Goal: Information Seeking & Learning: Compare options

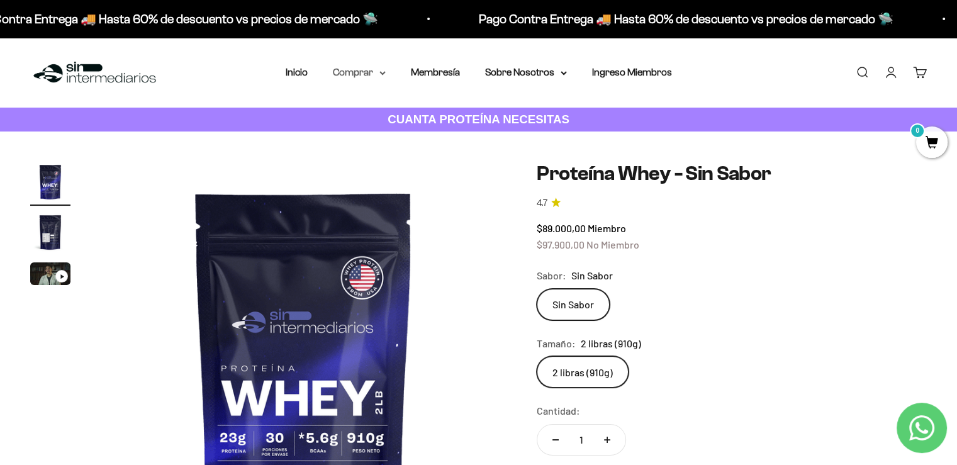
click at [370, 74] on summary "Comprar" at bounding box center [359, 72] width 53 height 16
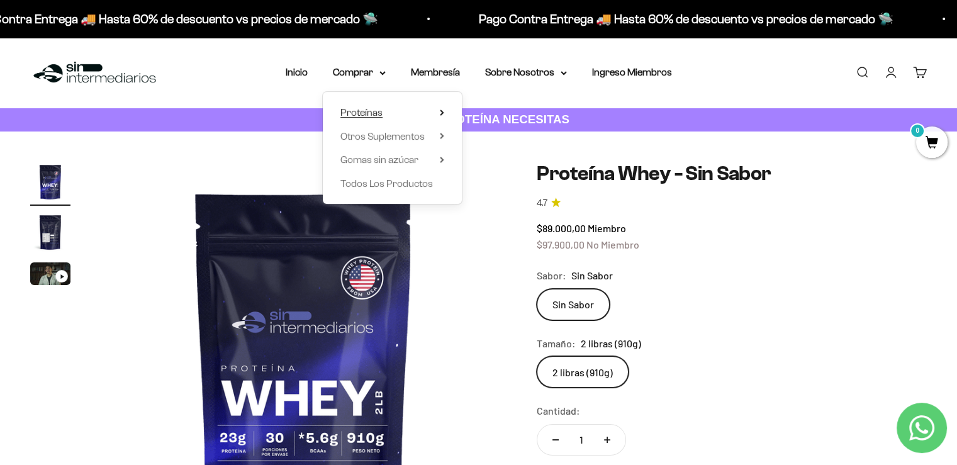
click at [442, 109] on icon at bounding box center [442, 112] width 4 height 6
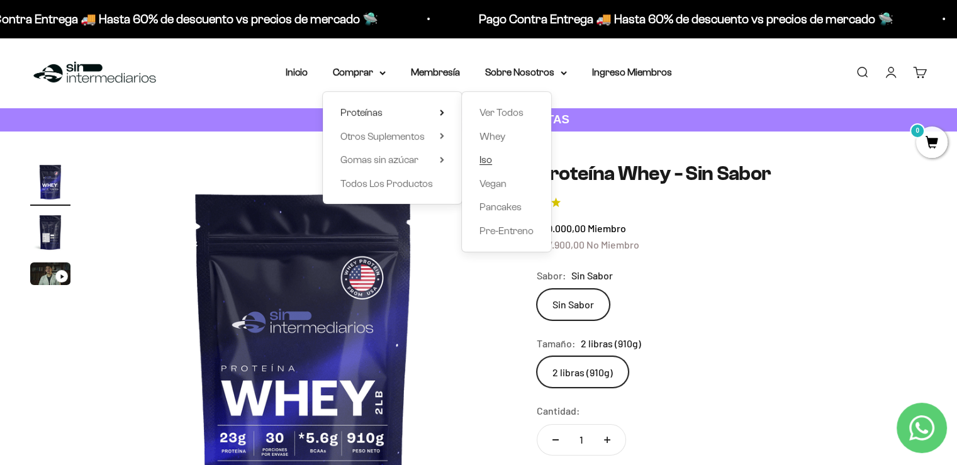
click at [489, 158] on span "Iso" at bounding box center [485, 159] width 13 height 11
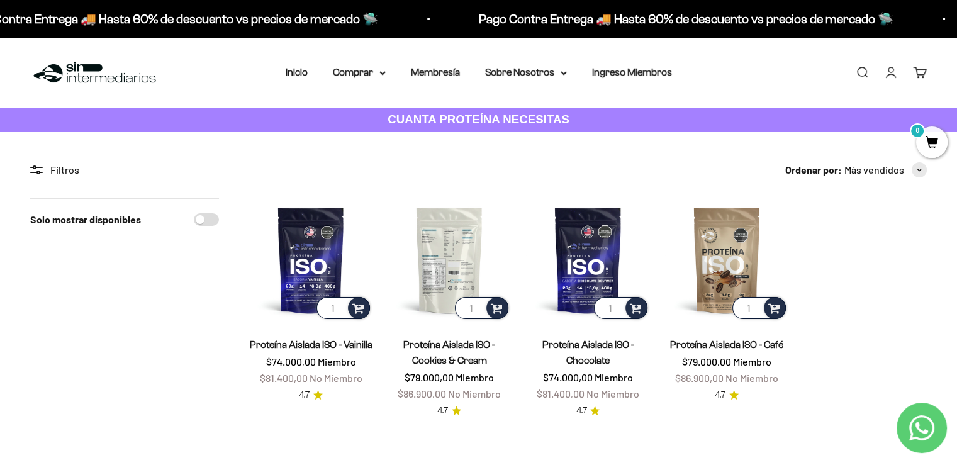
click at [446, 270] on img at bounding box center [449, 259] width 123 height 123
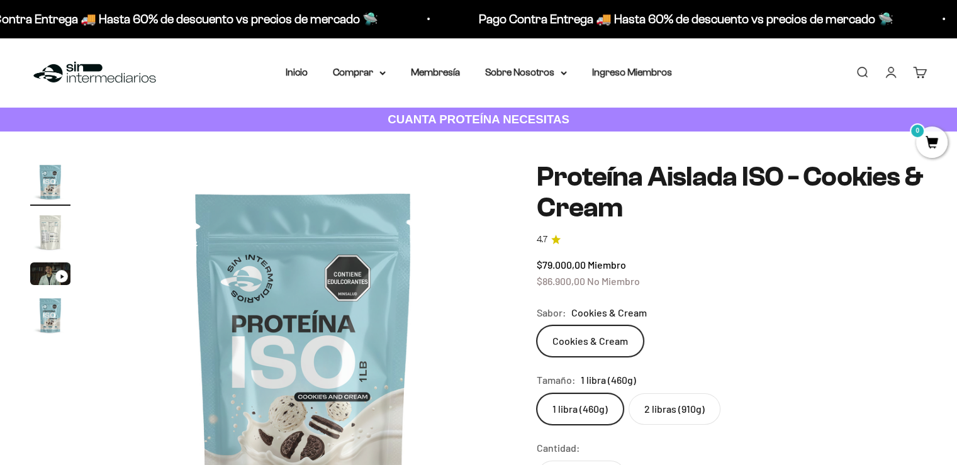
click at [32, 247] on img "Ir al artículo 2" at bounding box center [50, 232] width 40 height 40
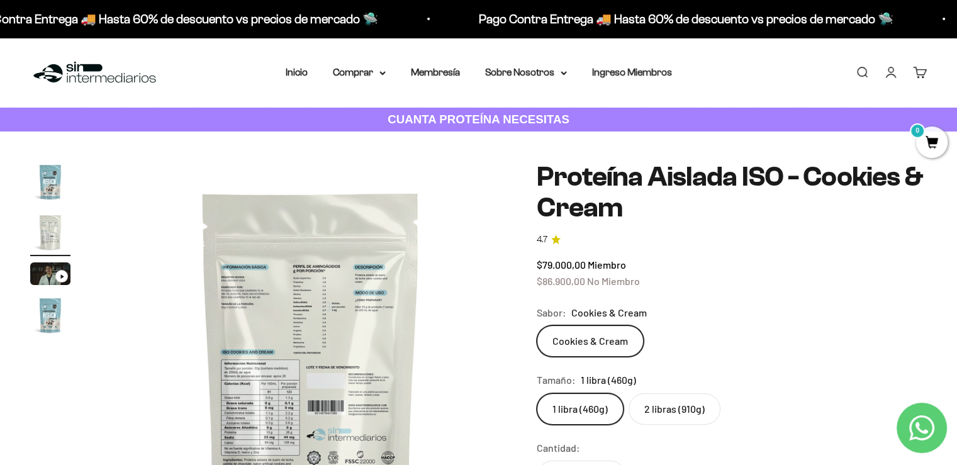
scroll to position [0, 421]
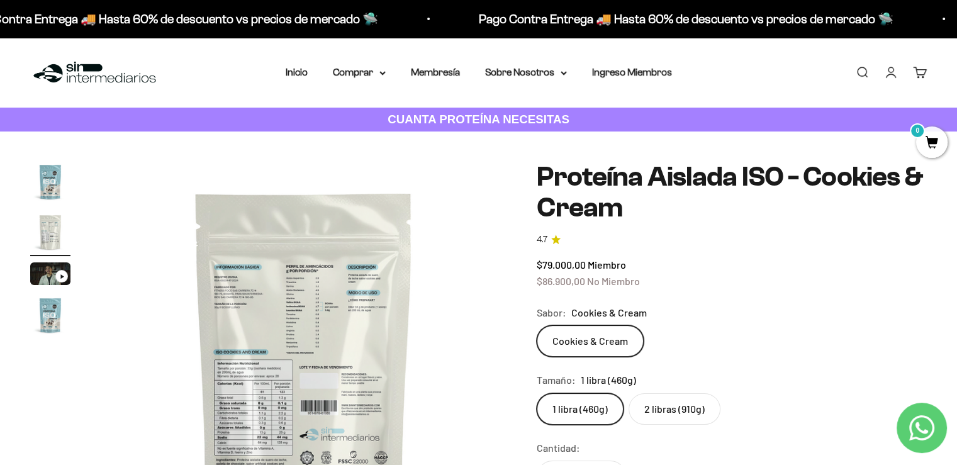
click at [282, 417] on img at bounding box center [304, 365] width 406 height 406
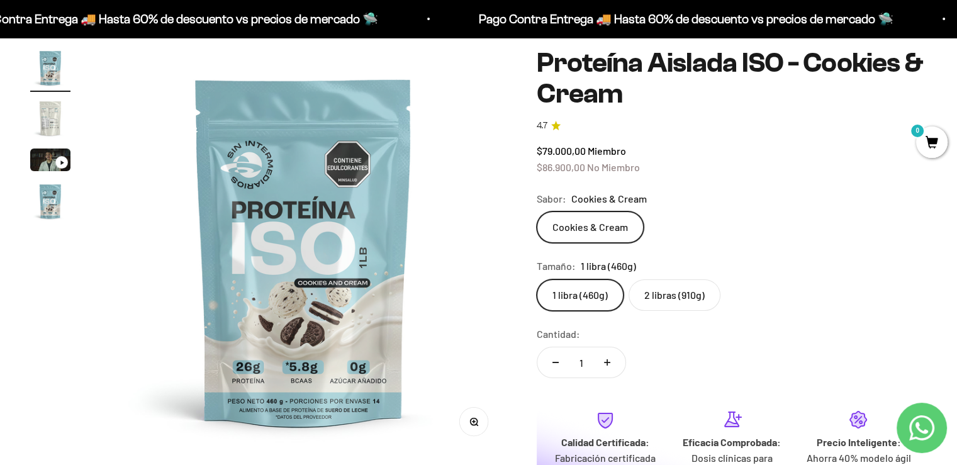
scroll to position [101, 0]
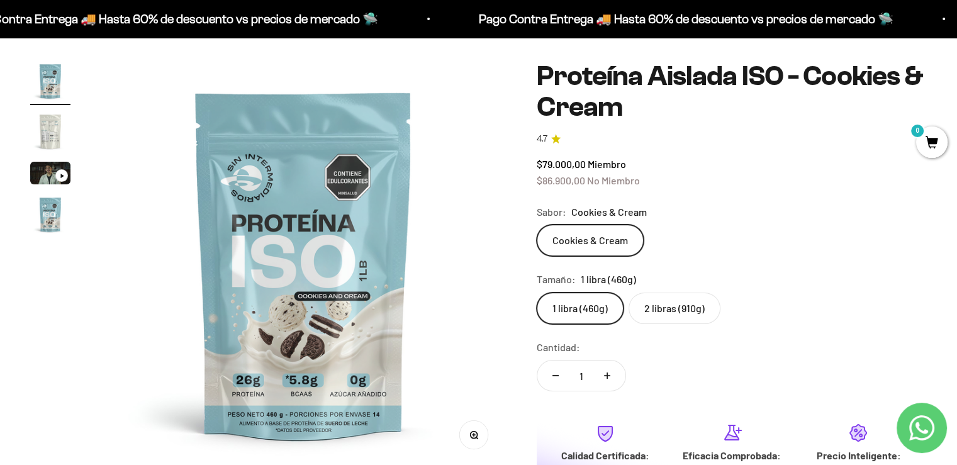
click at [50, 126] on img "Ir al artículo 2" at bounding box center [50, 131] width 40 height 40
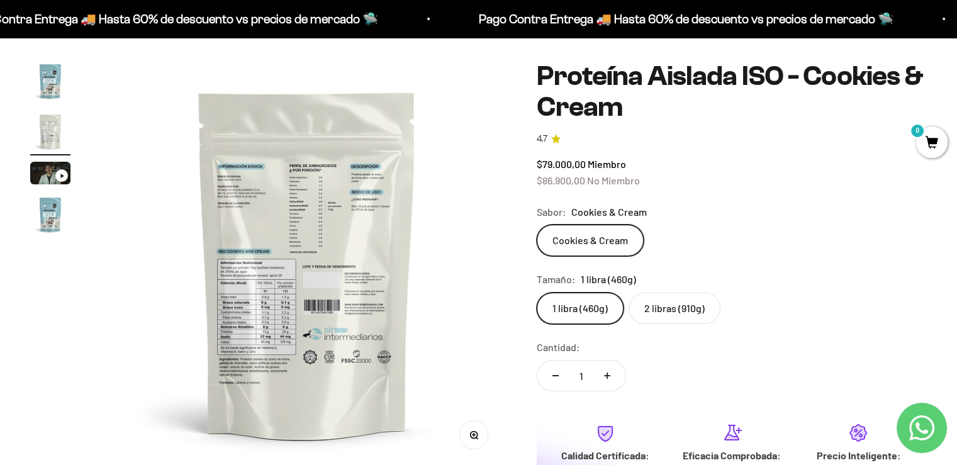
scroll to position [0, 421]
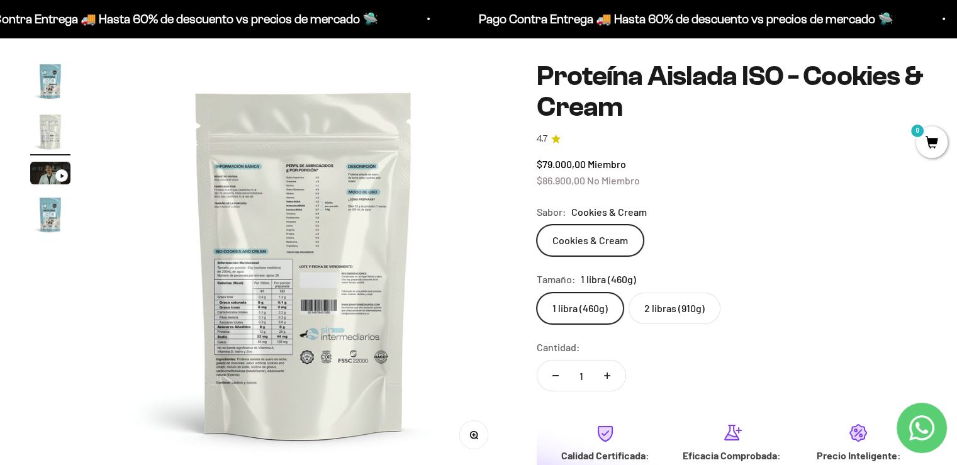
click at [260, 323] on img at bounding box center [304, 264] width 406 height 406
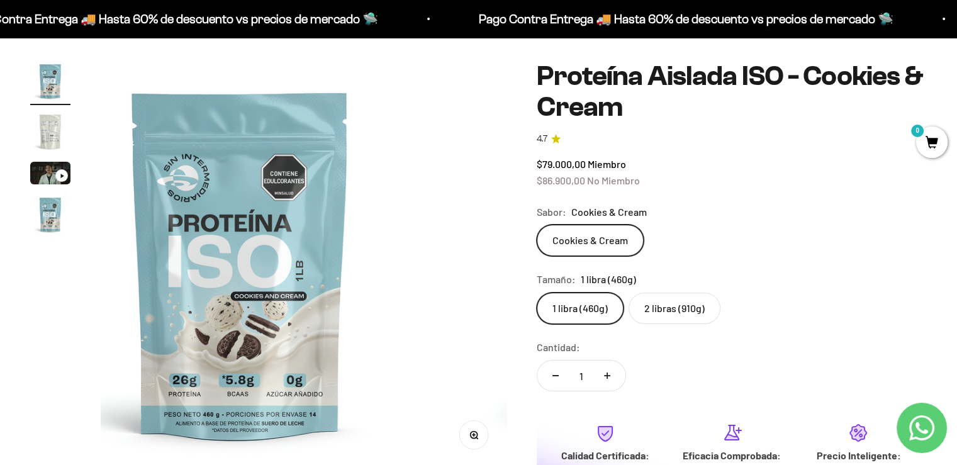
scroll to position [0, 0]
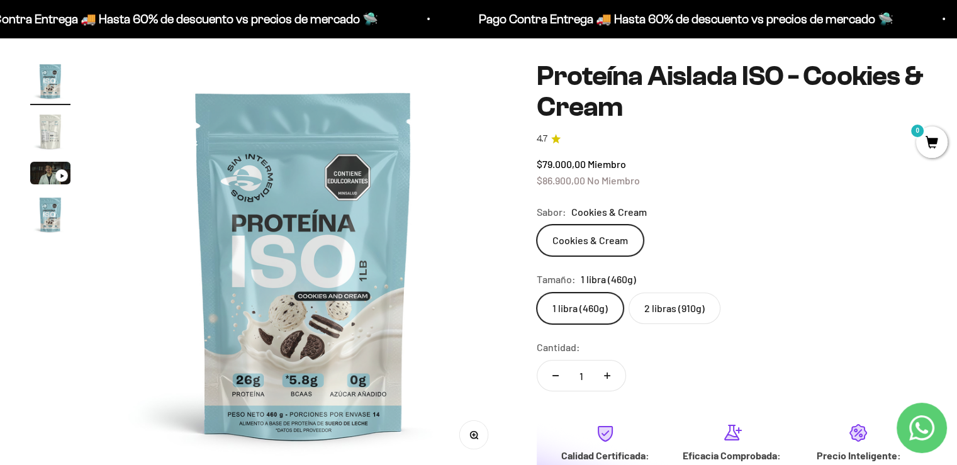
click at [365, 253] on img at bounding box center [304, 264] width 406 height 406
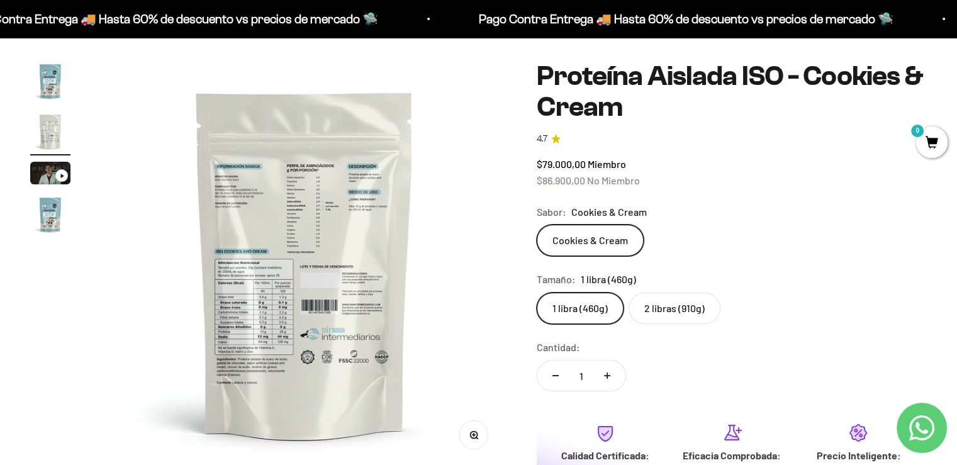
scroll to position [0, 421]
click at [480, 441] on button "Zoom" at bounding box center [474, 434] width 28 height 28
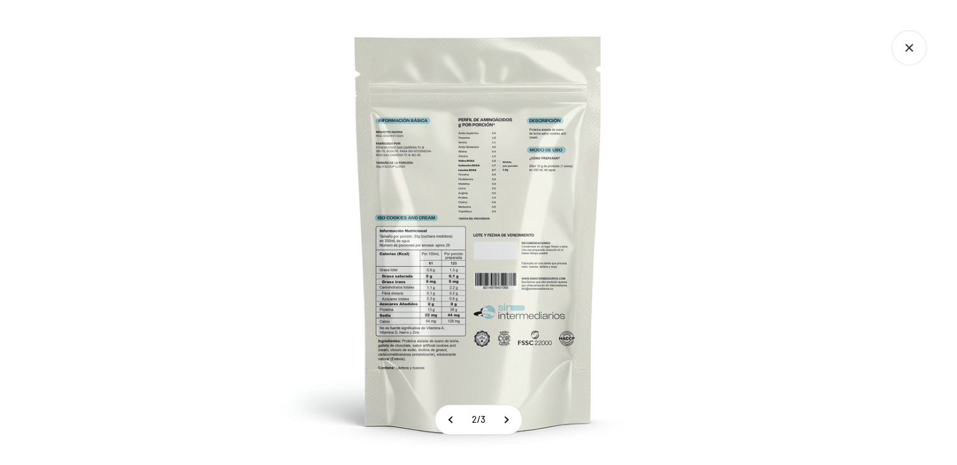
click at [471, 296] on img at bounding box center [478, 232] width 465 height 465
click at [489, 265] on img at bounding box center [478, 232] width 465 height 465
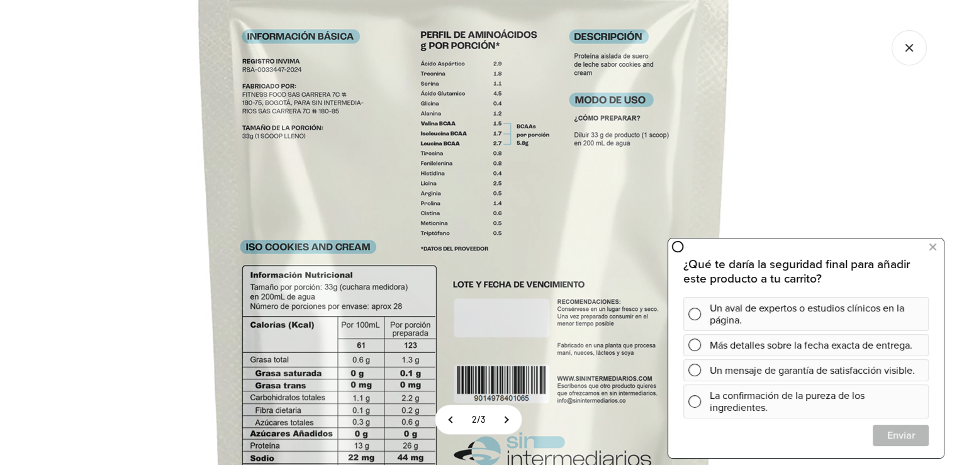
click at [498, 187] on img at bounding box center [464, 278] width 1007 height 1007
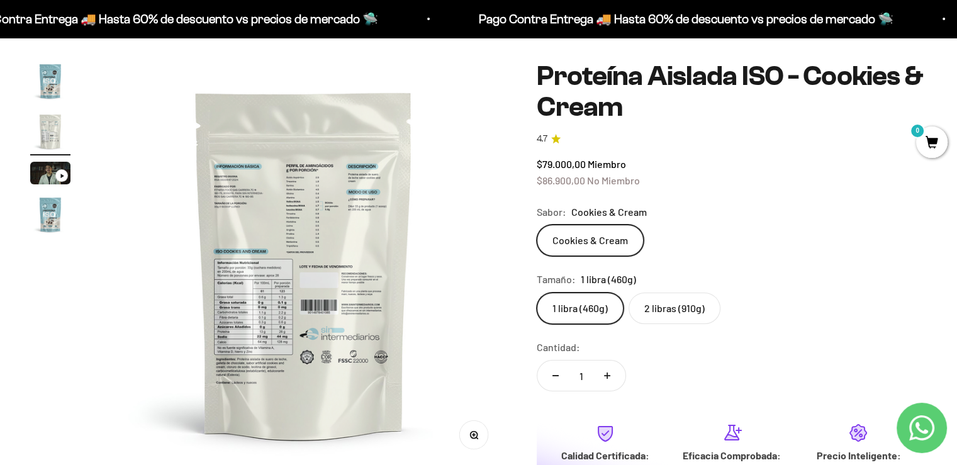
click at [47, 220] on img "Ir al artículo 4" at bounding box center [50, 214] width 40 height 40
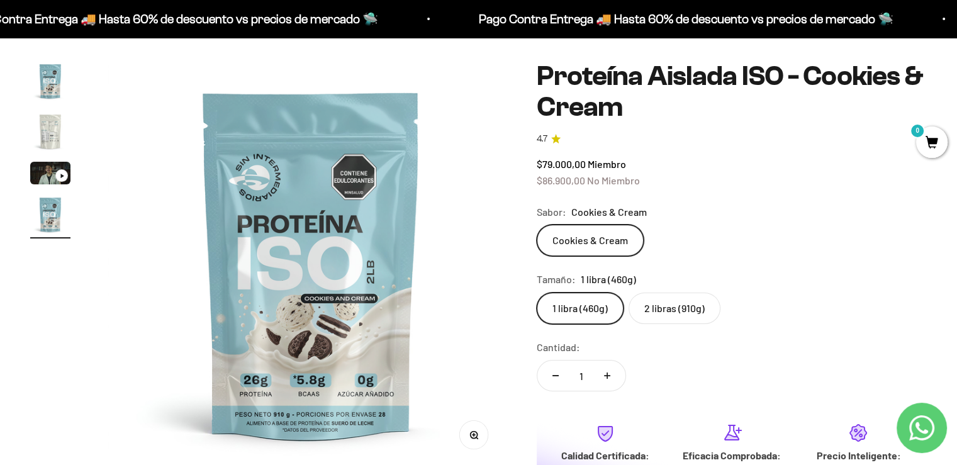
scroll to position [0, 1263]
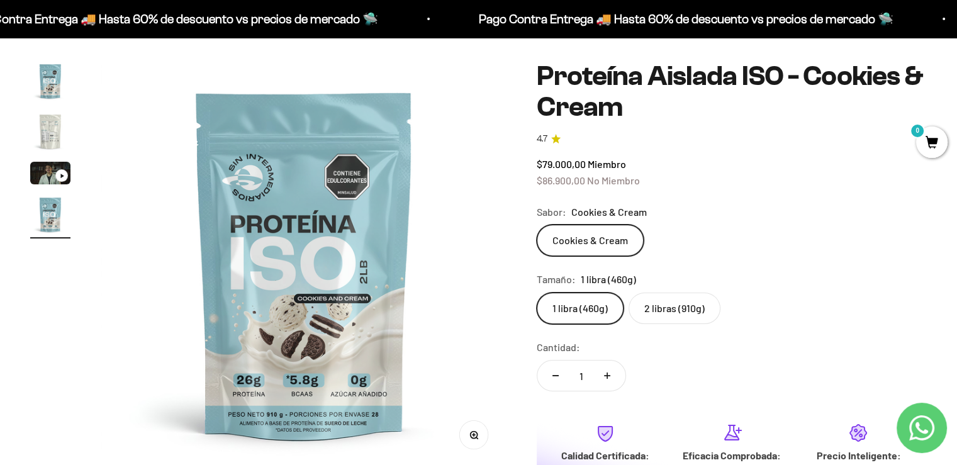
click at [35, 172] on img "Ir al artículo 3" at bounding box center [50, 173] width 40 height 23
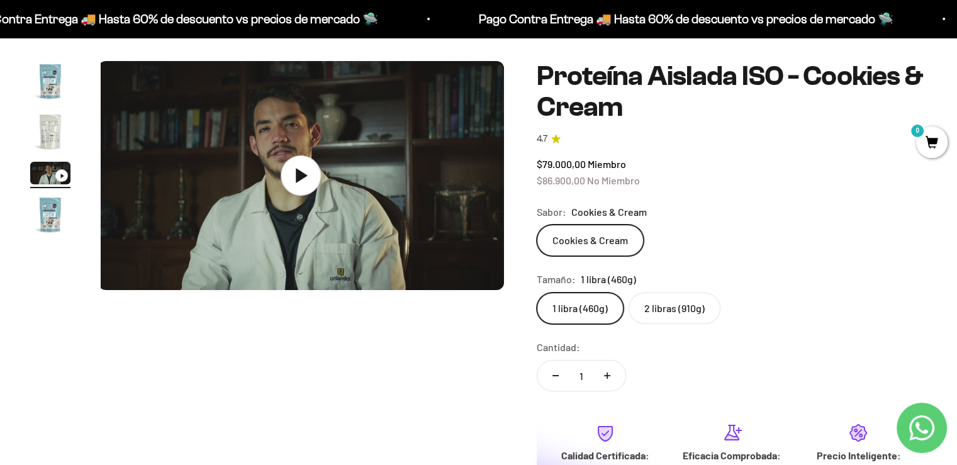
scroll to position [0, 842]
